Goal: Use online tool/utility: Utilize a website feature to perform a specific function

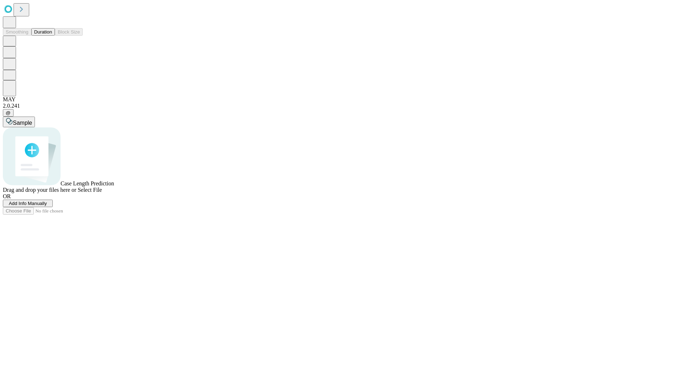
click at [52, 36] on button "Duration" at bounding box center [43, 31] width 24 height 7
click at [47, 206] on span "Add Info Manually" at bounding box center [28, 203] width 38 height 5
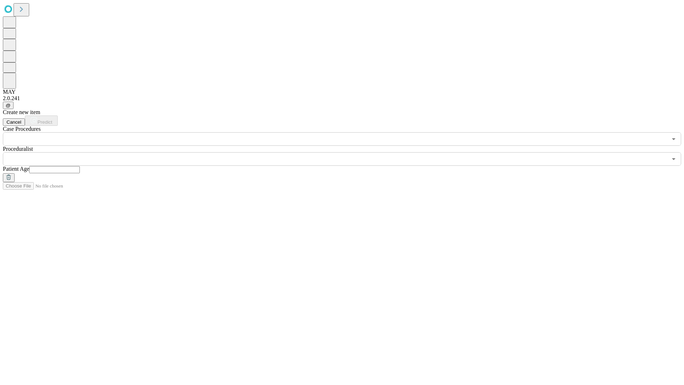
click at [80, 166] on input "text" at bounding box center [54, 169] width 51 height 7
type input "**"
click at [347, 152] on input "text" at bounding box center [335, 159] width 664 height 14
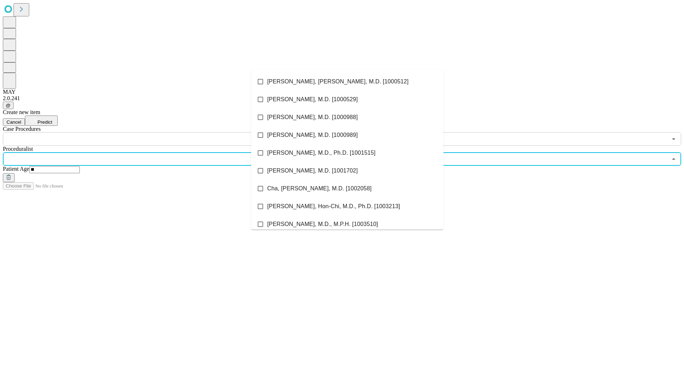
click at [347, 82] on li "[PERSON_NAME], [PERSON_NAME], M.D. [1000512]" at bounding box center [347, 82] width 192 height 18
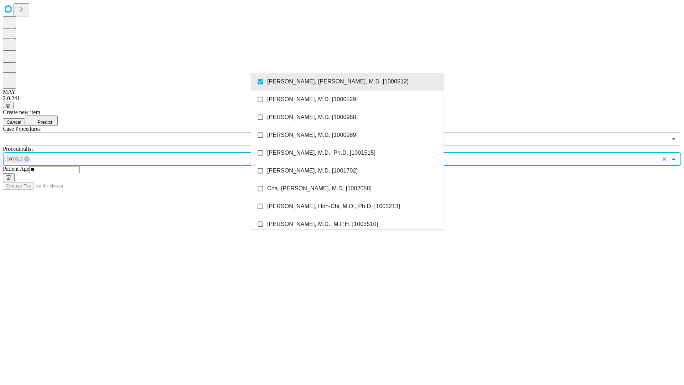
click at [150, 132] on input "text" at bounding box center [335, 139] width 664 height 14
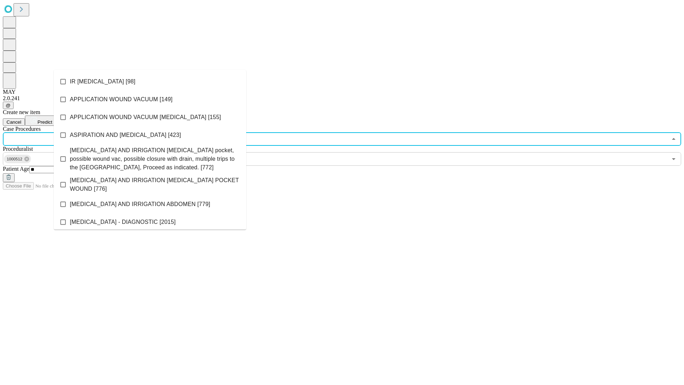
click at [150, 82] on li "IR [MEDICAL_DATA] [98]" at bounding box center [150, 82] width 192 height 18
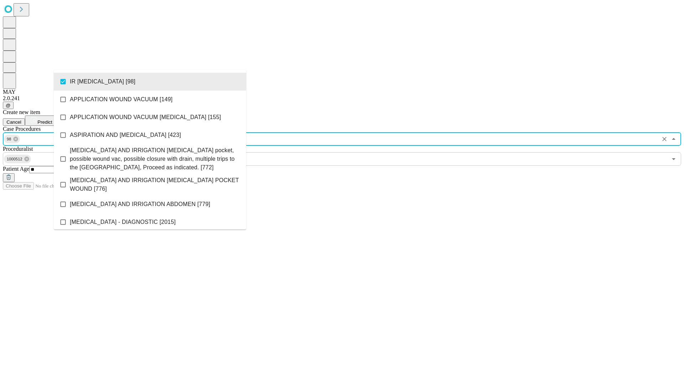
click at [52, 119] on span "Predict" at bounding box center [44, 121] width 15 height 5
